Goal: Navigation & Orientation: Find specific page/section

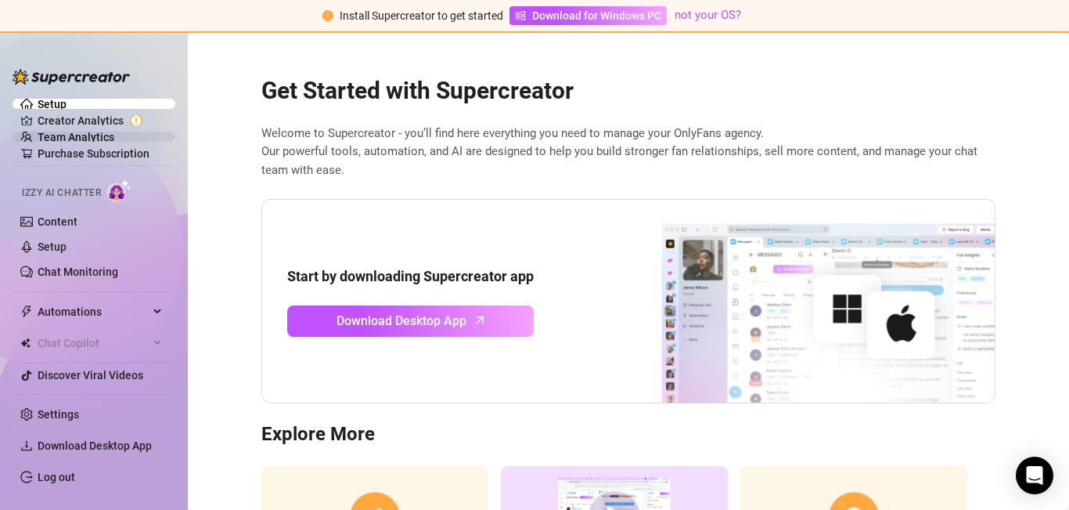
click at [106, 134] on link "Team Analytics" at bounding box center [76, 137] width 77 height 13
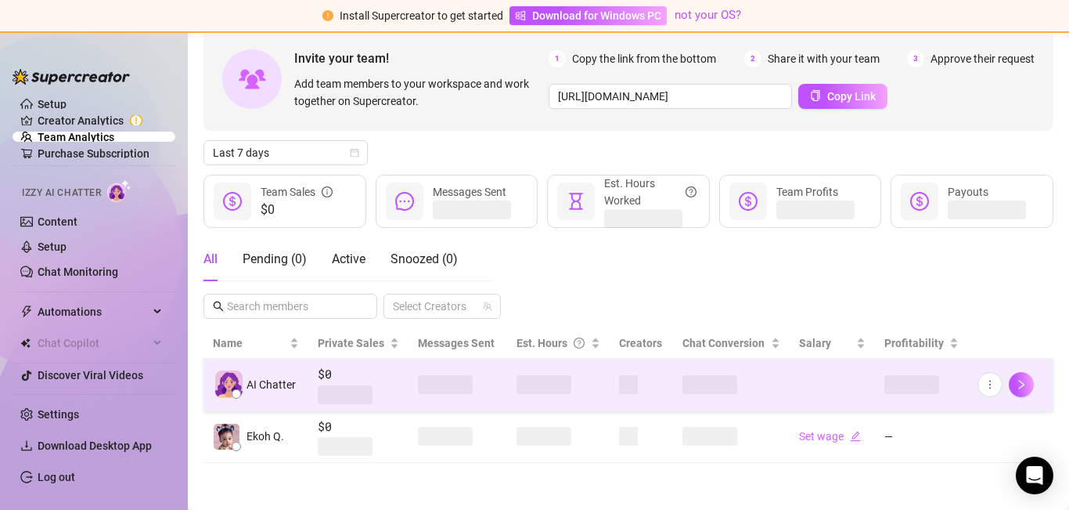
scroll to position [72, 0]
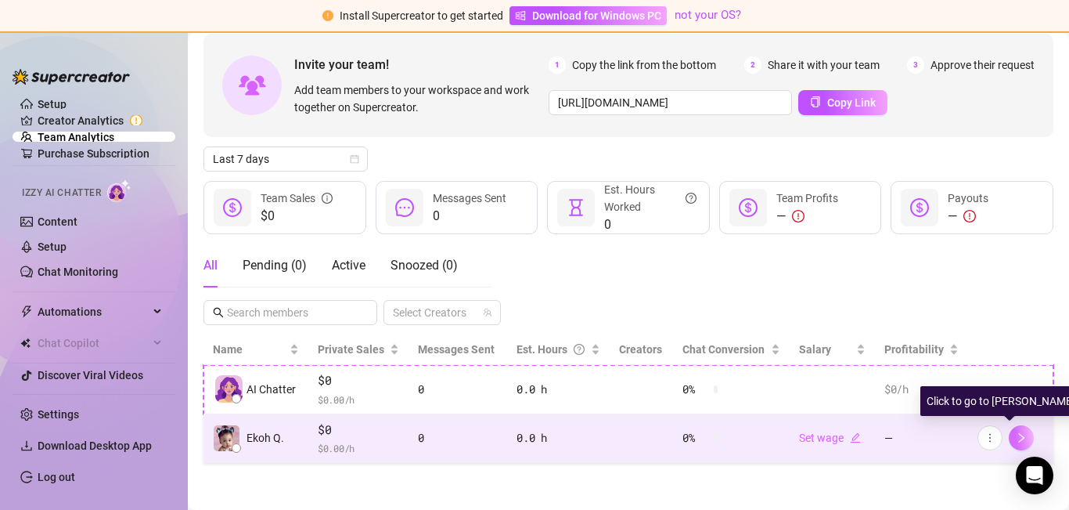
click at [1009, 438] on button "button" at bounding box center [1021, 437] width 25 height 25
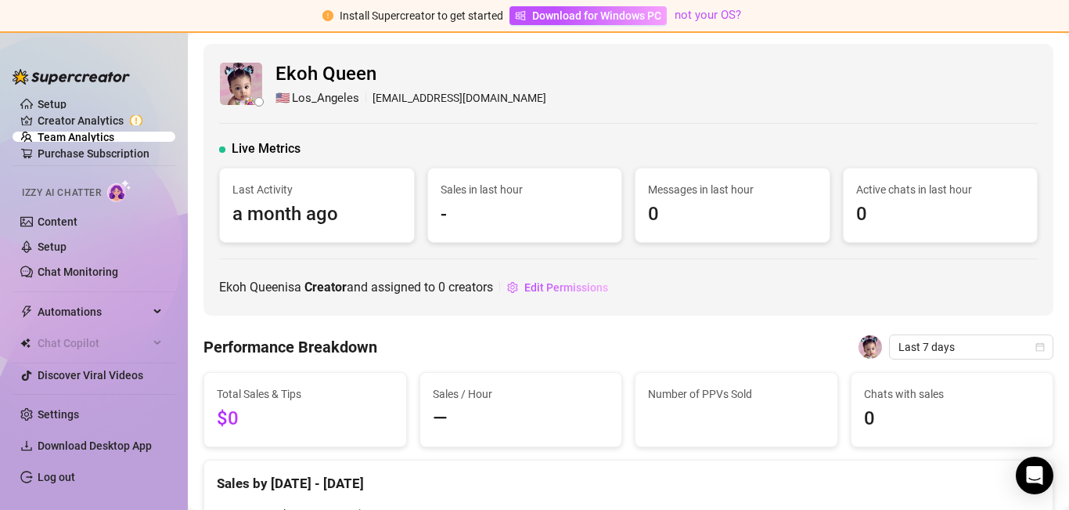
click at [279, 419] on span "$0" at bounding box center [305, 419] width 177 height 30
click at [95, 139] on link "Team Analytics" at bounding box center [76, 137] width 77 height 13
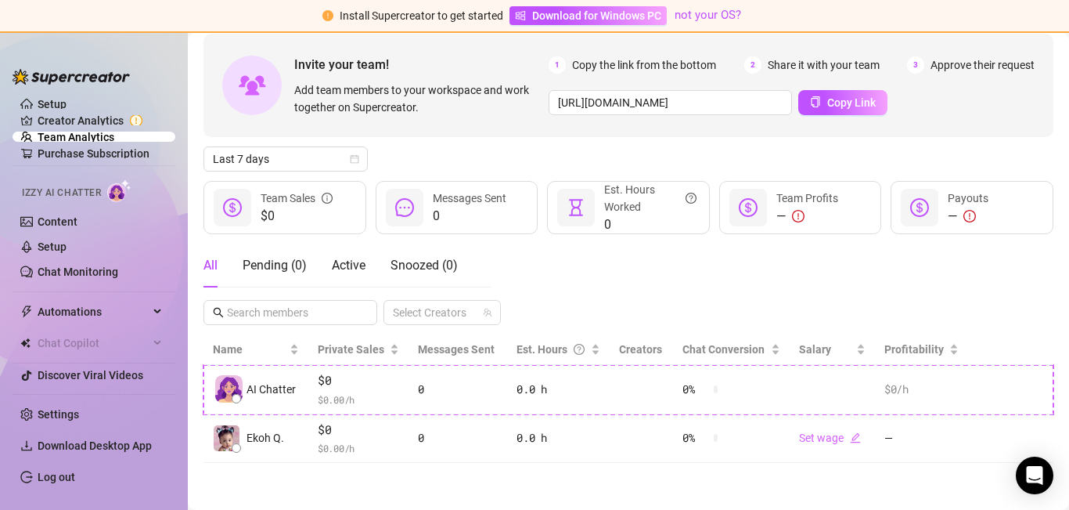
scroll to position [72, 0]
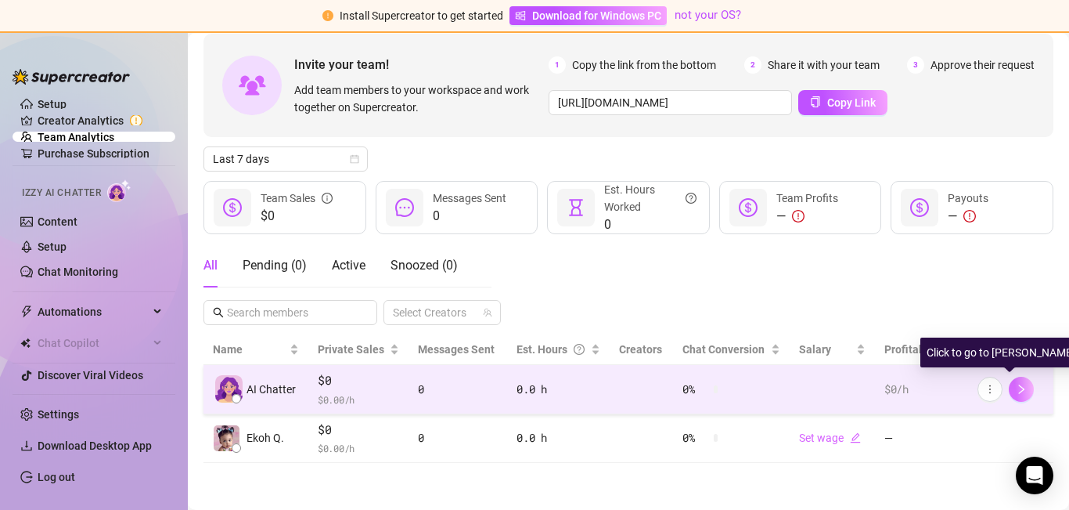
click at [1016, 387] on icon "right" at bounding box center [1021, 389] width 11 height 11
